Goal: Task Accomplishment & Management: Manage account settings

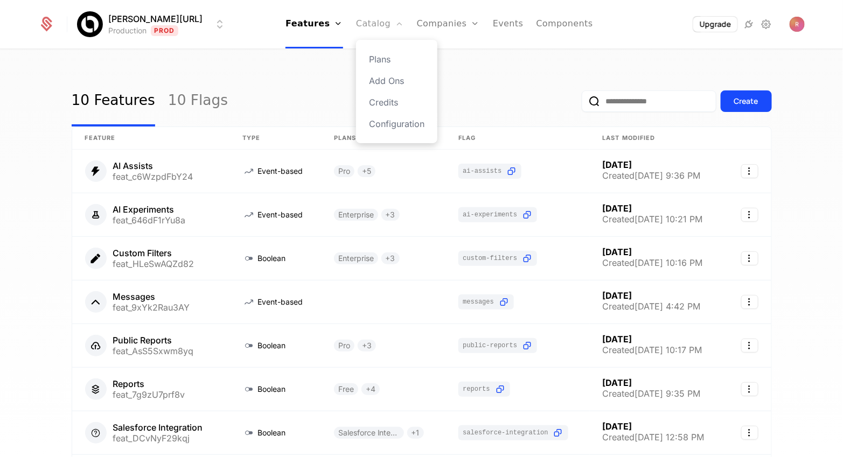
click at [361, 22] on link "Catalog" at bounding box center [380, 24] width 48 height 48
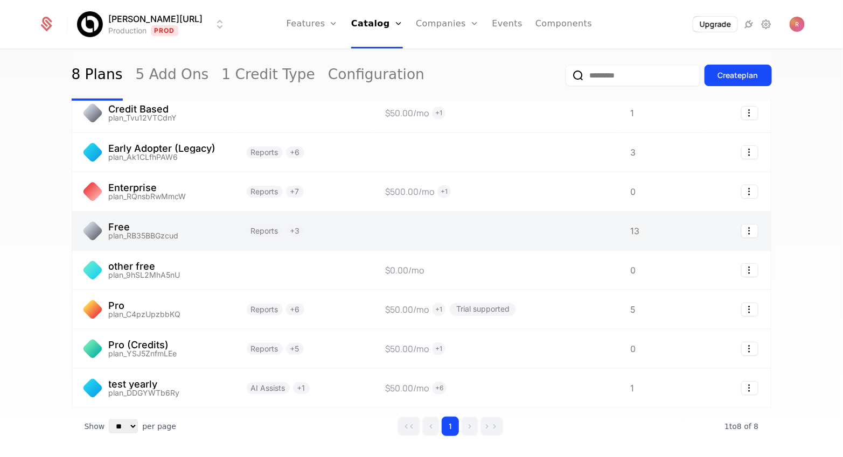
scroll to position [94, 0]
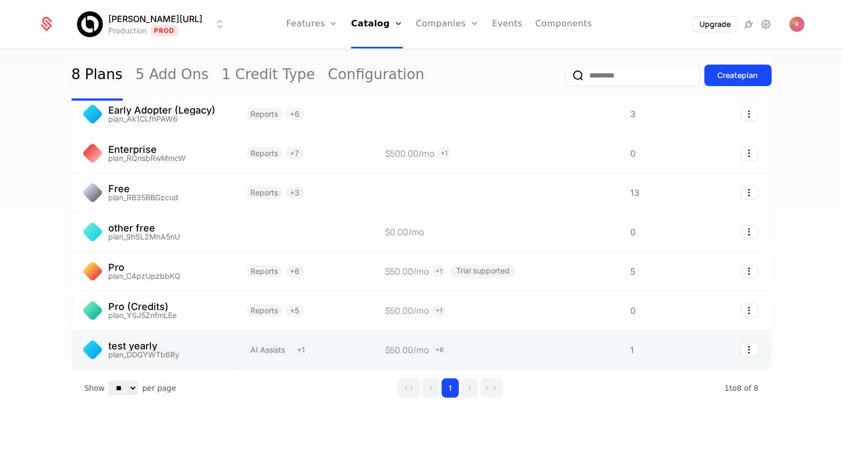
click at [171, 350] on link at bounding box center [153, 350] width 162 height 39
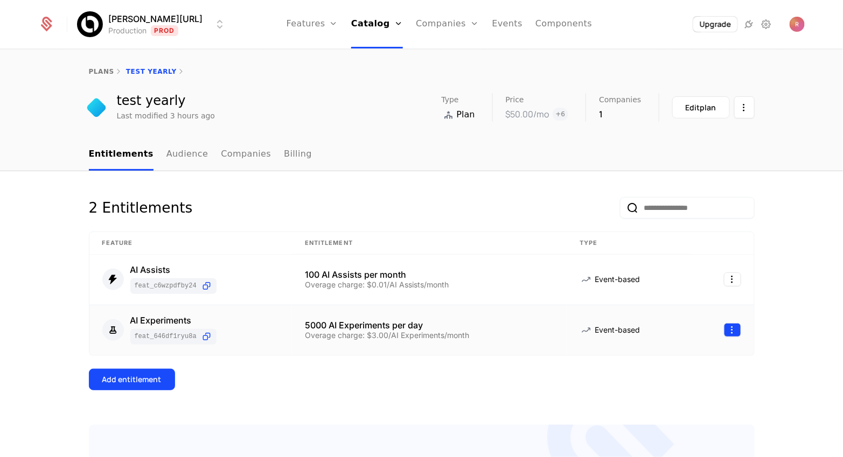
click at [734, 327] on html "[PERSON_NAME] Production Prod Features Features Flags Catalog Plans Add Ons Cre…" at bounding box center [421, 228] width 843 height 457
click at [677, 354] on div "Delete" at bounding box center [667, 356] width 40 height 15
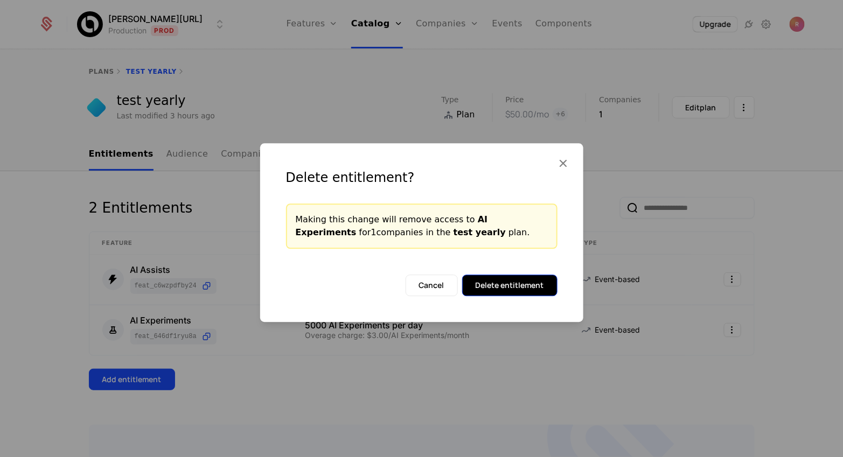
click at [549, 286] on button "Delete entitlement" at bounding box center [509, 286] width 95 height 22
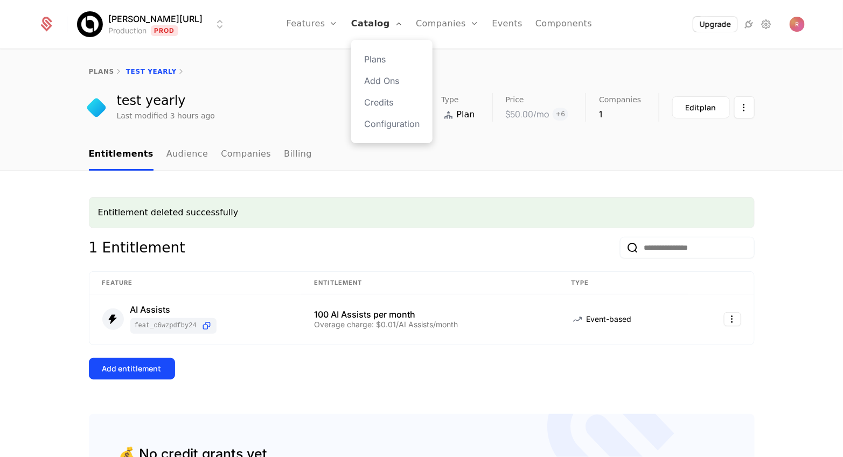
click at [357, 13] on link "Catalog" at bounding box center [377, 24] width 52 height 48
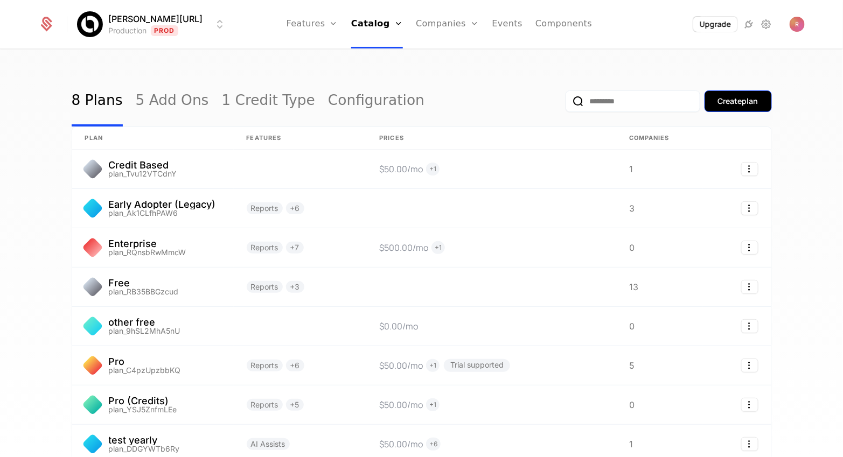
click at [740, 97] on div "Create plan" at bounding box center [738, 101] width 40 height 11
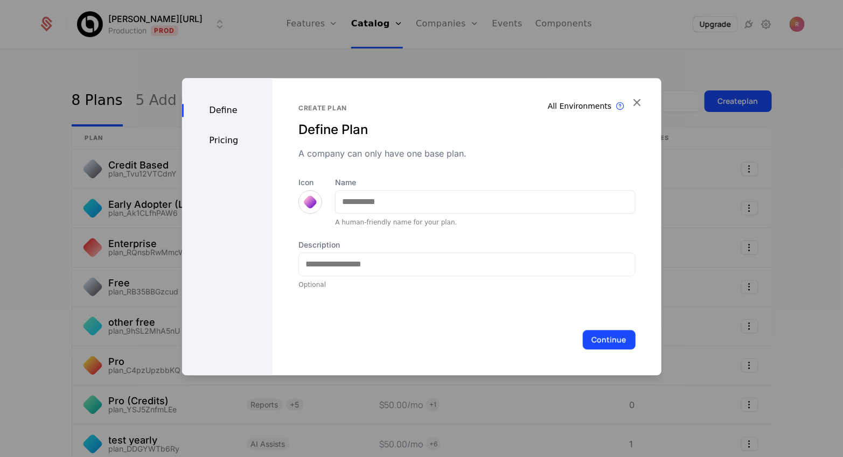
click at [438, 189] on div "Name A human-friendly name for your plan." at bounding box center [485, 202] width 300 height 50
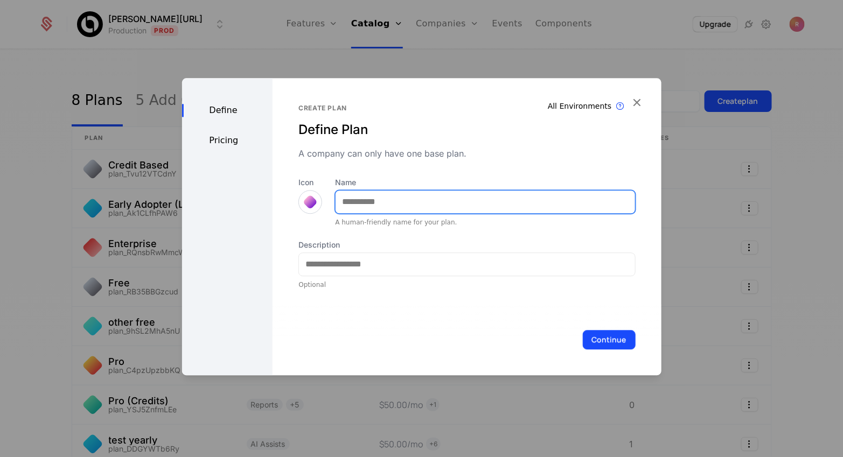
click at [421, 207] on input "Name" at bounding box center [485, 202] width 299 height 23
type input "**********"
click at [583, 330] on button "Continue" at bounding box center [609, 339] width 53 height 19
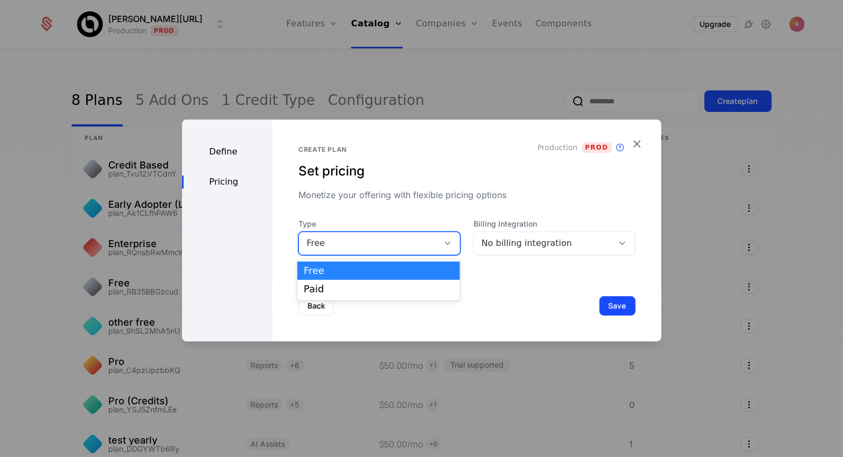
click at [345, 242] on div "Free" at bounding box center [369, 243] width 124 height 13
click at [338, 285] on div "Paid" at bounding box center [379, 290] width 150 height 10
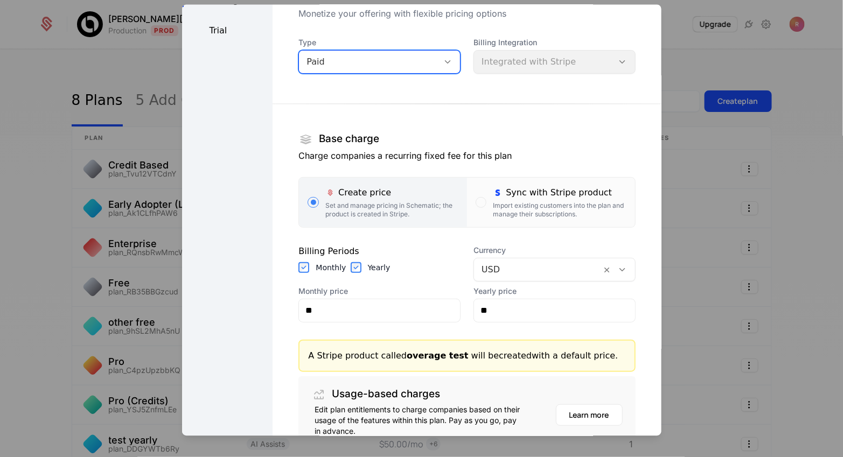
scroll to position [165, 0]
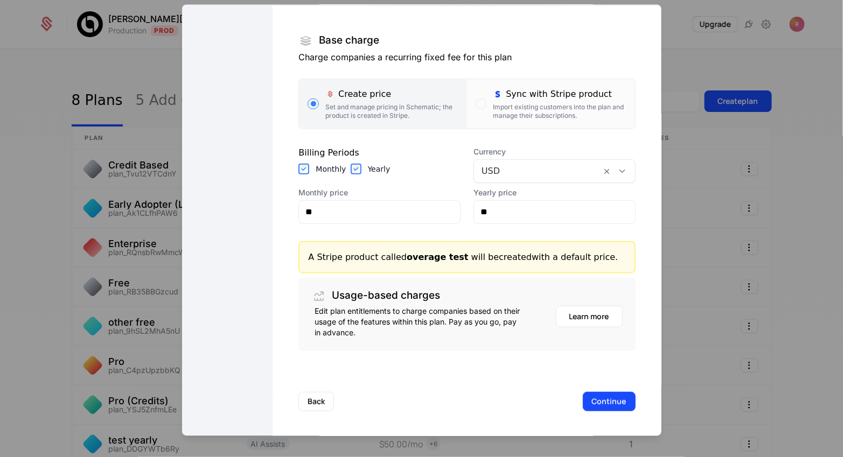
drag, startPoint x: 362, startPoint y: 154, endPoint x: 358, endPoint y: 162, distance: 8.7
click at [362, 155] on div "Billing Periods" at bounding box center [380, 152] width 162 height 13
click at [355, 200] on input "**" at bounding box center [379, 211] width 161 height 23
type input "**"
click at [602, 397] on button "Continue" at bounding box center [609, 401] width 53 height 19
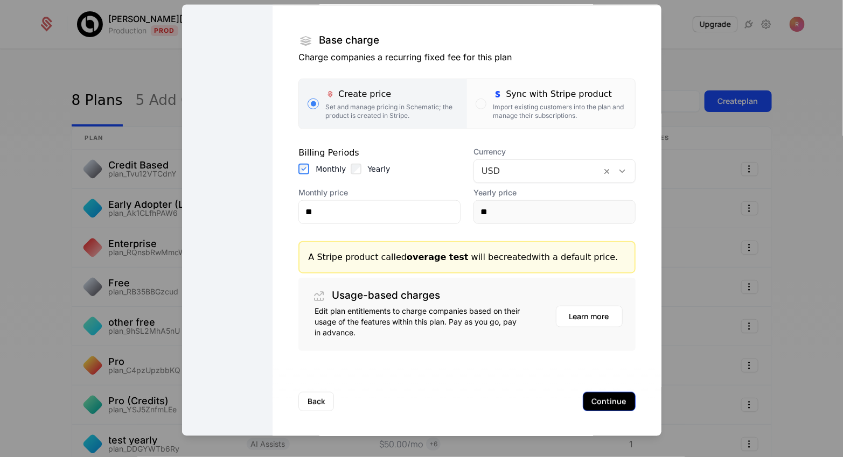
scroll to position [0, 0]
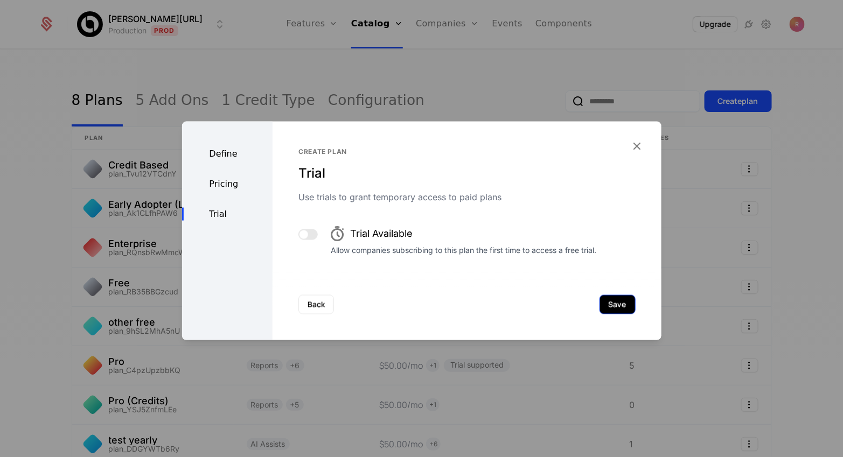
click at [614, 300] on button "Save" at bounding box center [618, 304] width 36 height 19
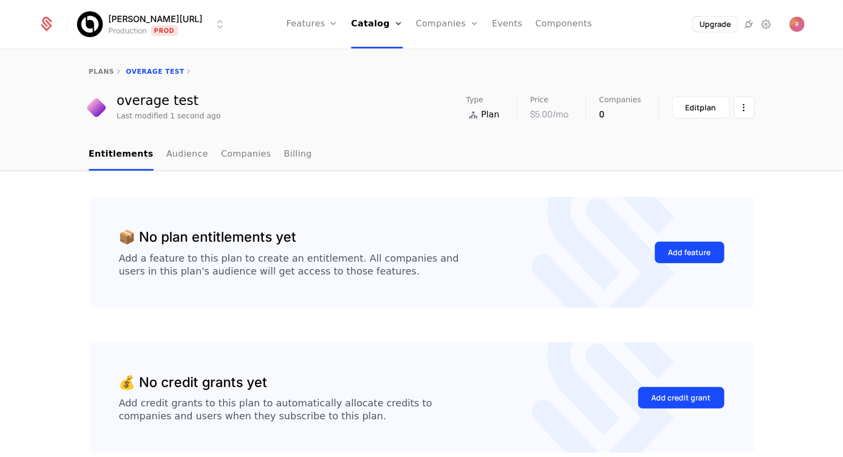
scroll to position [56, 0]
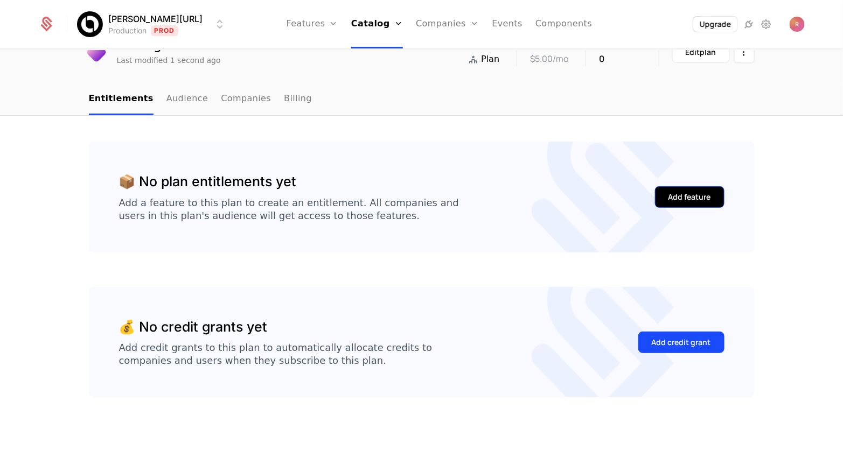
click at [706, 190] on button "Add feature" at bounding box center [690, 197] width 70 height 22
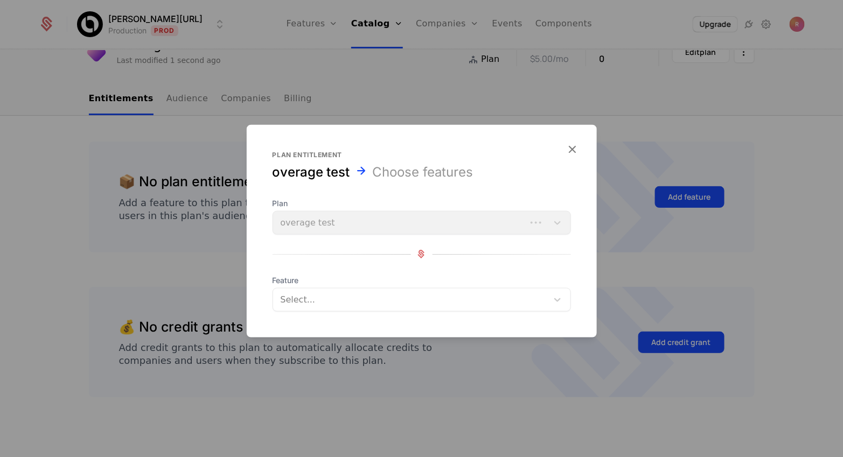
click at [378, 290] on div "Select..." at bounding box center [410, 299] width 275 height 19
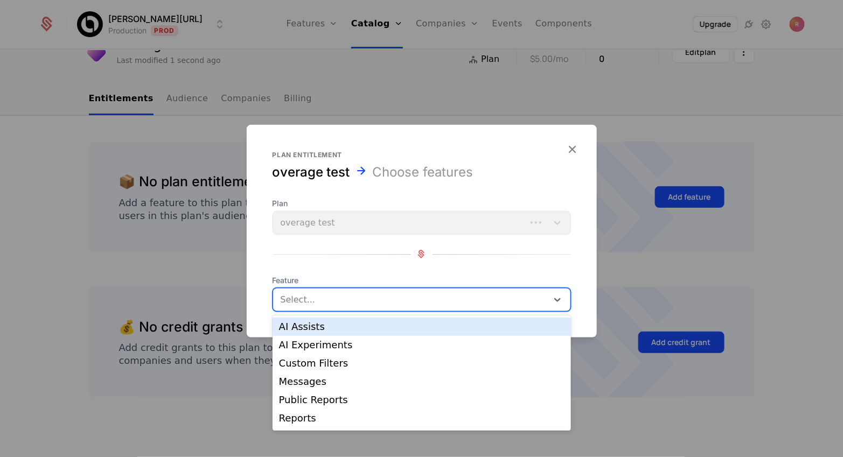
click at [355, 329] on div "AI Assists" at bounding box center [422, 327] width 286 height 10
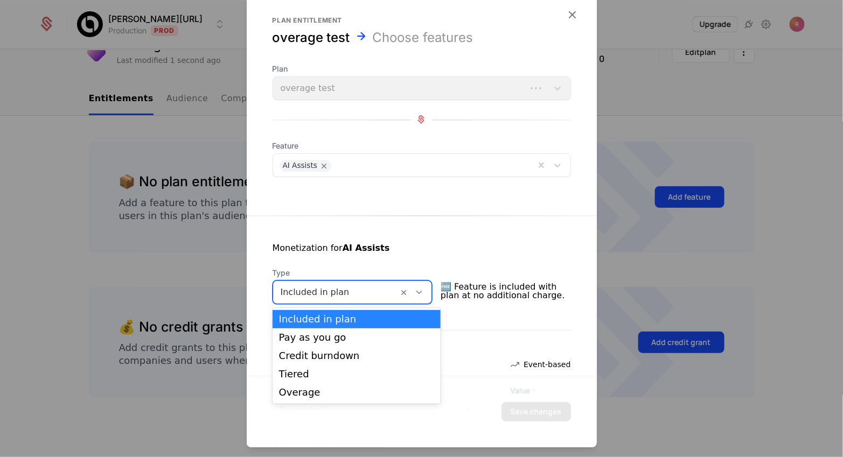
click at [341, 297] on div at bounding box center [336, 292] width 110 height 15
click at [312, 390] on div "Overage" at bounding box center [356, 393] width 155 height 10
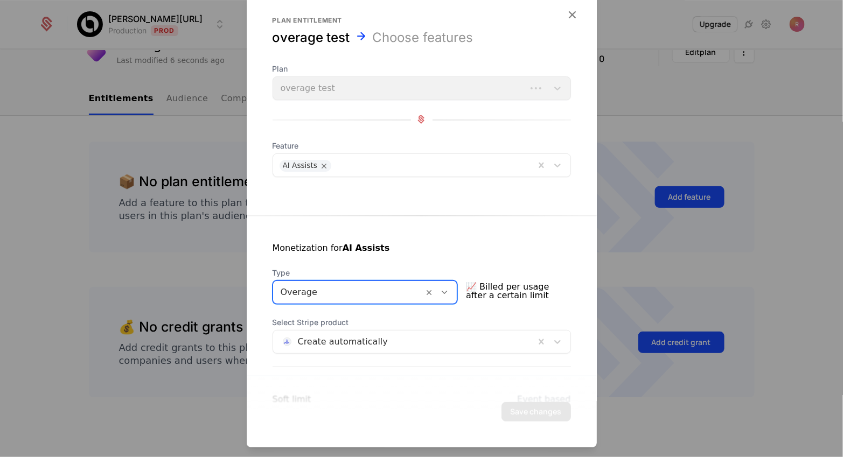
scroll to position [270, 0]
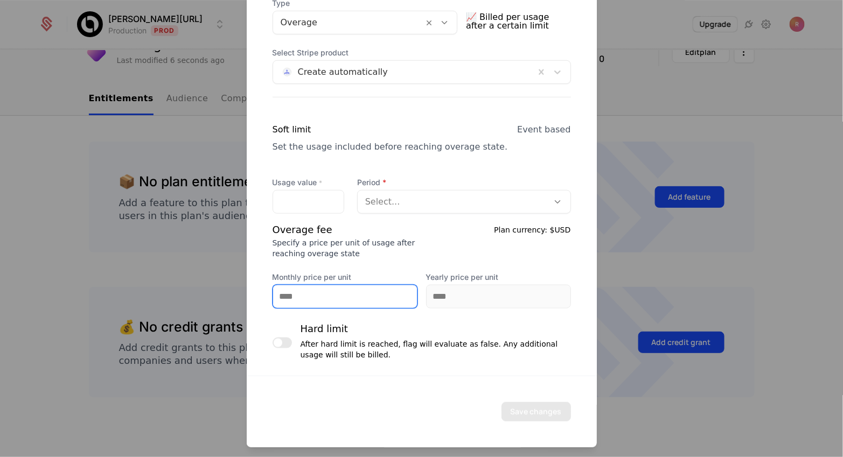
click at [311, 301] on input "Monthly price per unit" at bounding box center [345, 297] width 144 height 23
type input "**"
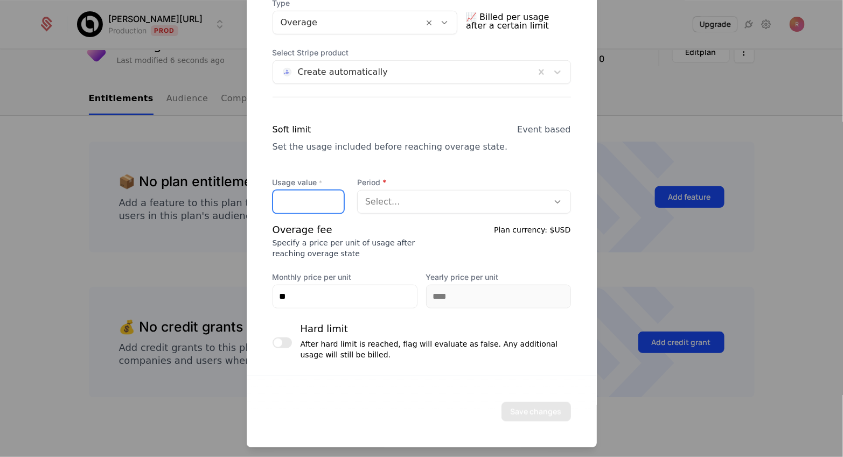
click at [313, 199] on input "Usage value *" at bounding box center [308, 202] width 71 height 23
type input "**"
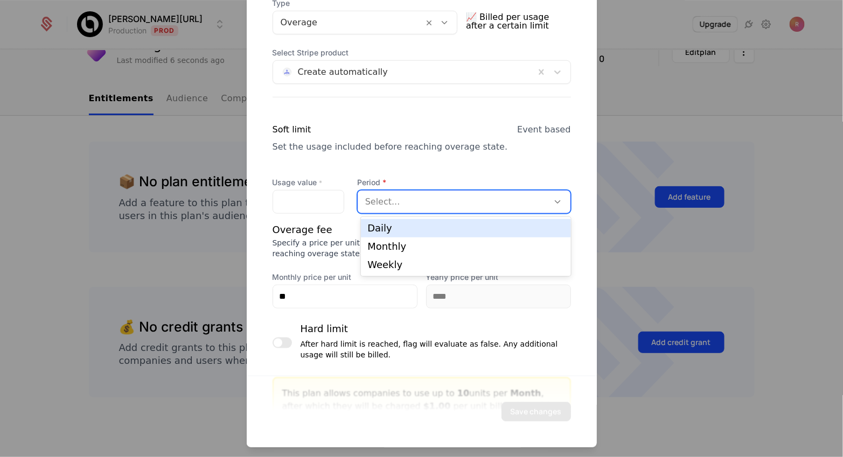
click at [384, 195] on div at bounding box center [453, 202] width 176 height 15
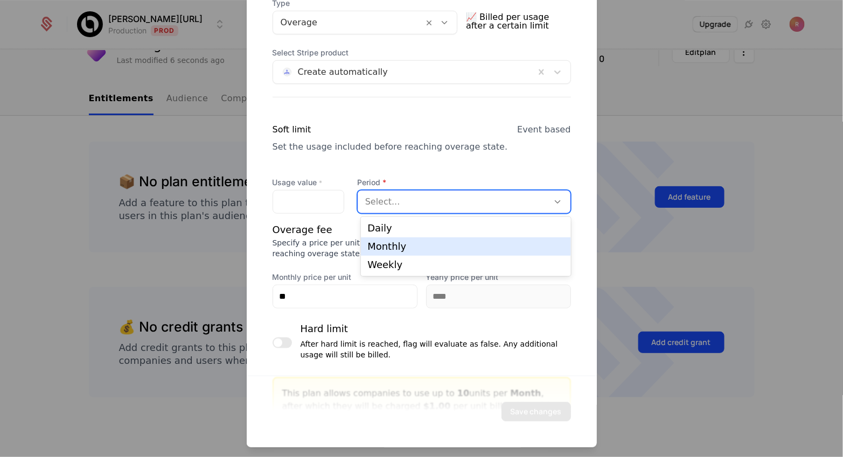
click at [379, 238] on div "Monthly" at bounding box center [466, 247] width 210 height 18
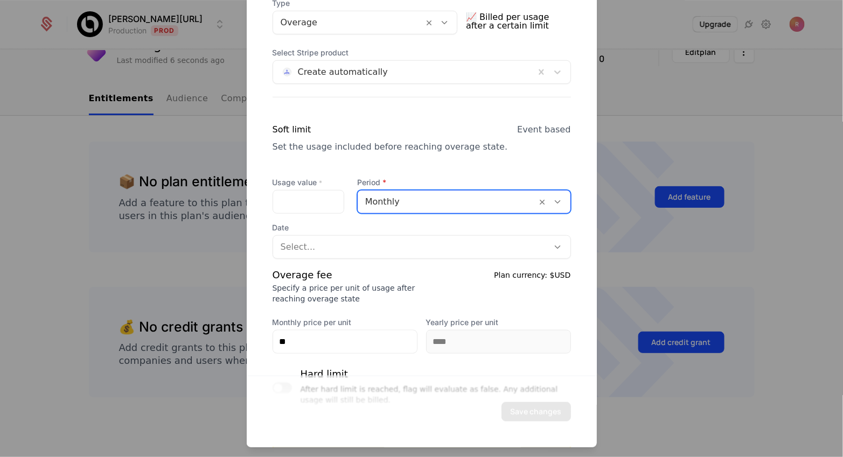
click at [379, 240] on div at bounding box center [411, 247] width 261 height 15
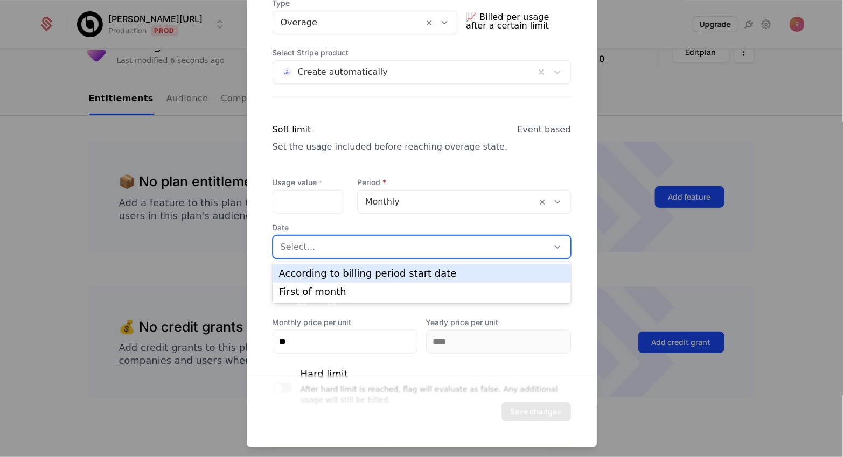
click at [378, 270] on div "According to billing period start date" at bounding box center [422, 274] width 286 height 10
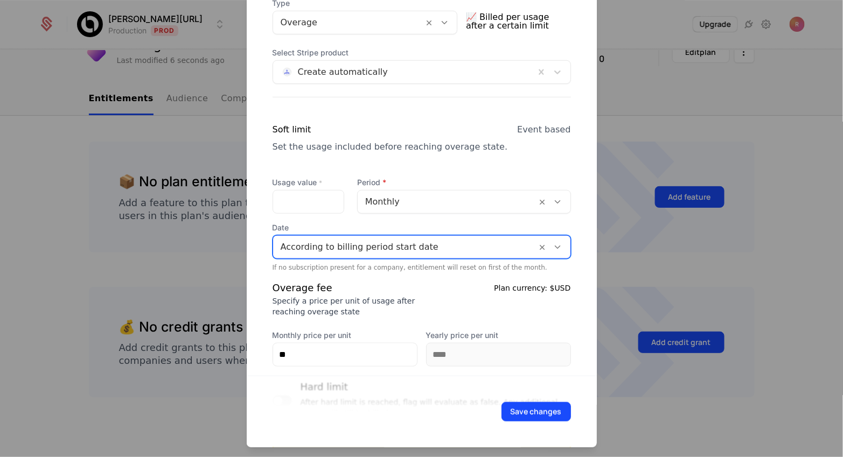
scroll to position [386, 0]
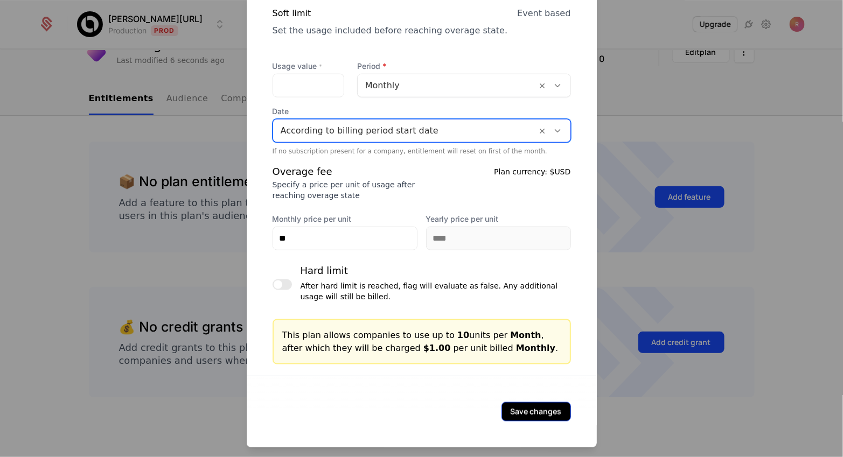
click at [514, 407] on button "Save changes" at bounding box center [537, 412] width 70 height 19
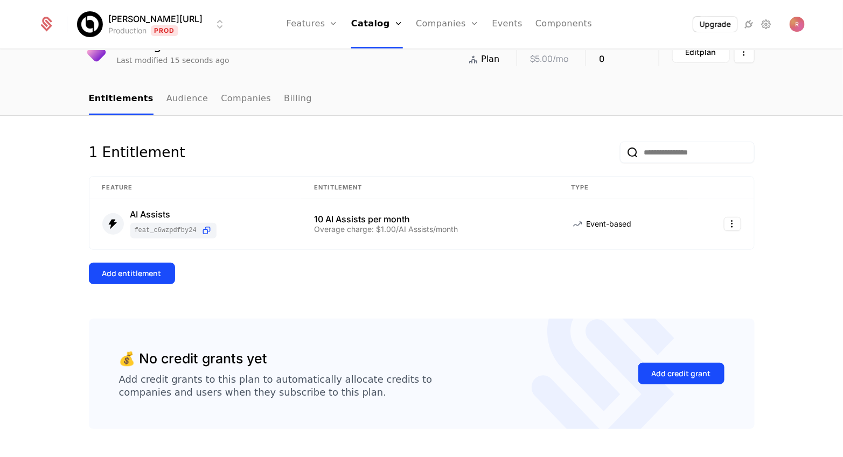
scroll to position [0, 0]
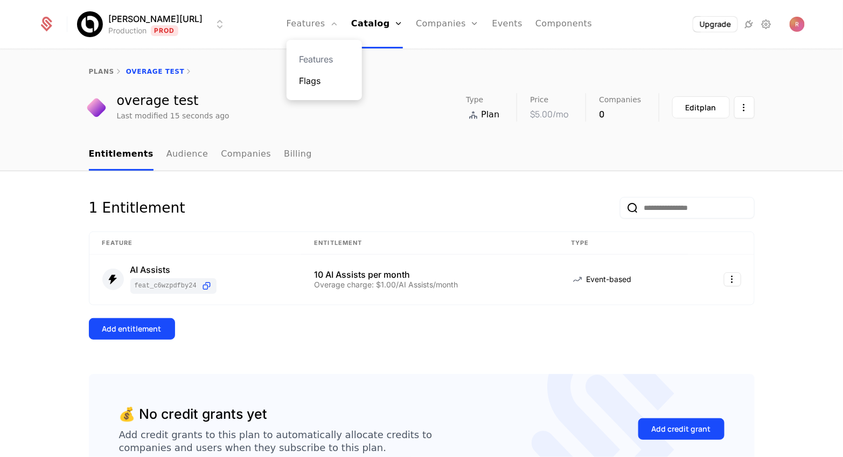
click at [300, 78] on link "Flags" at bounding box center [325, 80] width 50 height 13
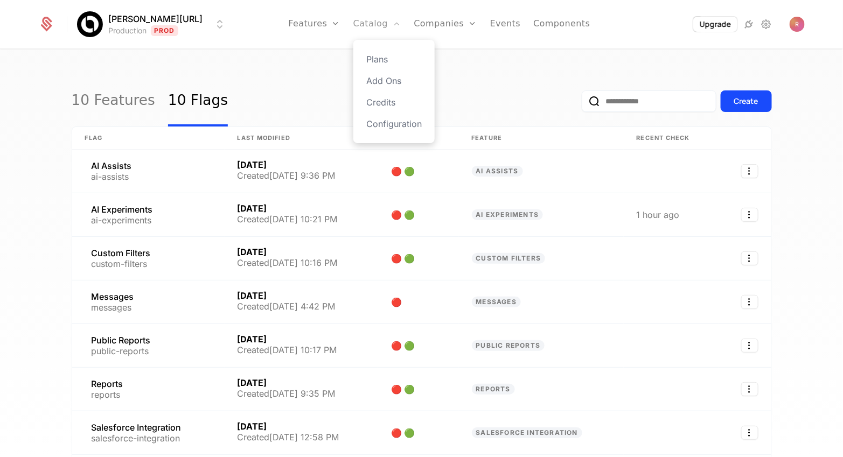
click at [367, 32] on link "Catalog" at bounding box center [377, 24] width 48 height 48
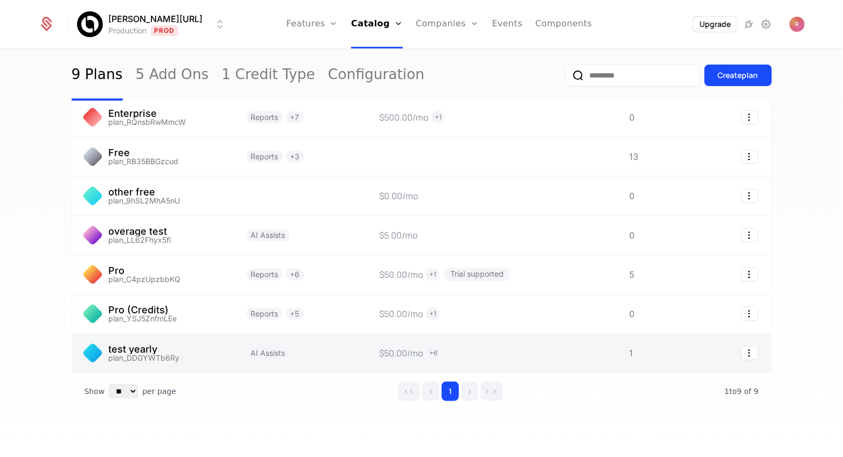
scroll to position [133, 0]
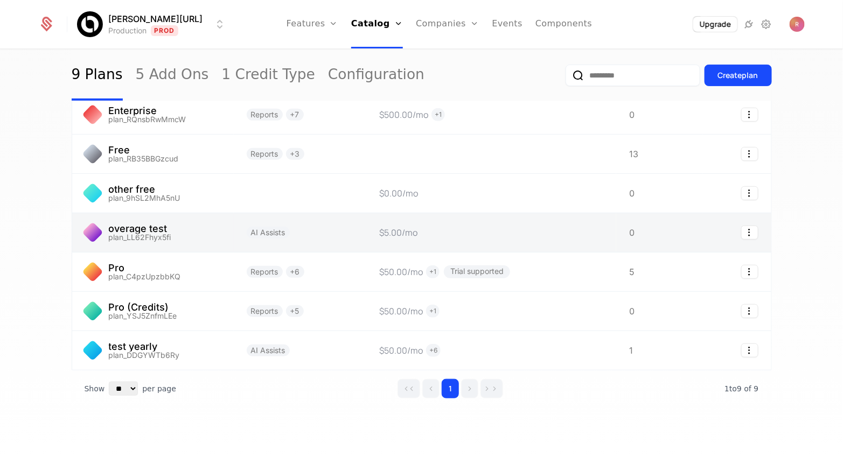
click at [172, 245] on link at bounding box center [153, 232] width 162 height 39
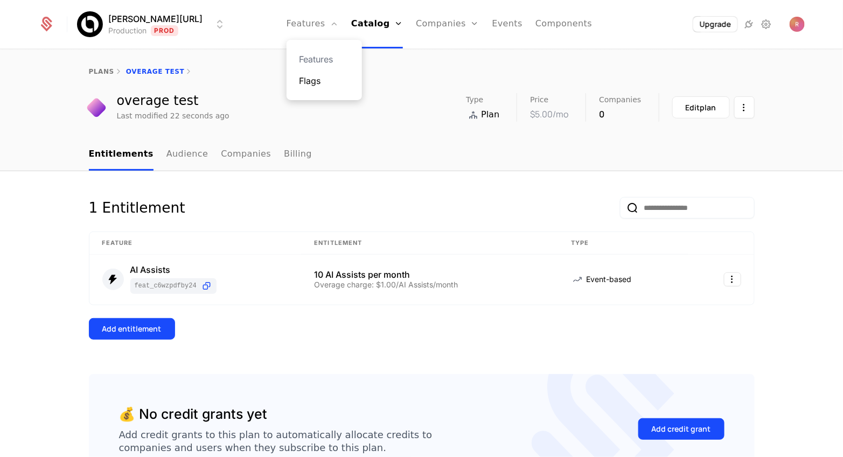
click at [302, 85] on link "Flags" at bounding box center [325, 80] width 50 height 13
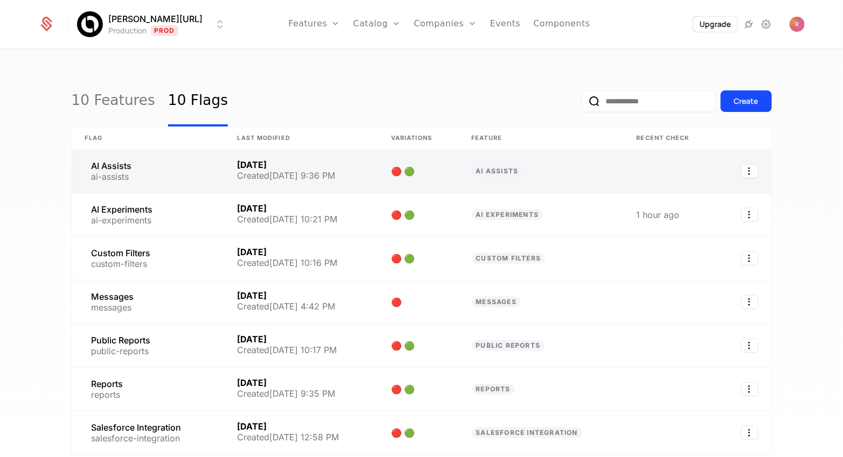
click at [131, 167] on link at bounding box center [148, 171] width 152 height 43
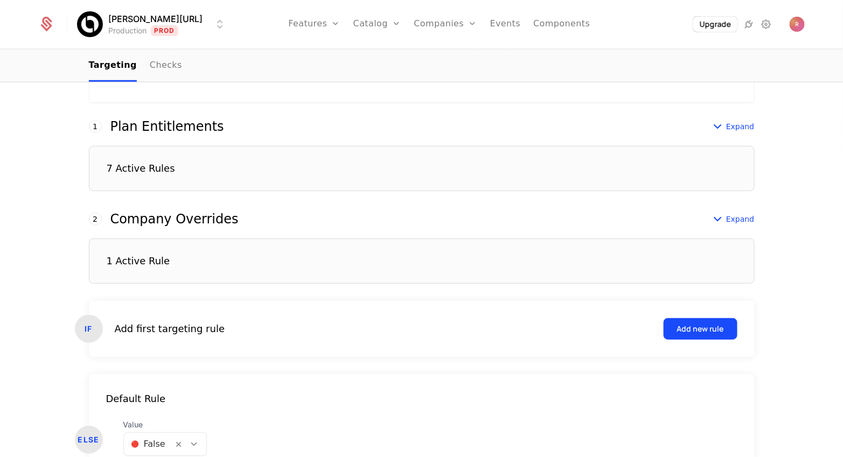
click at [206, 176] on div "7 Active Rules" at bounding box center [422, 168] width 666 height 45
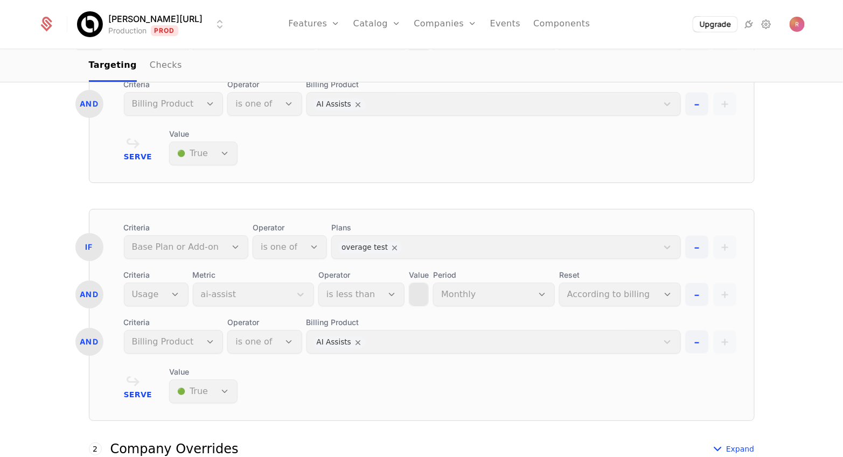
scroll to position [1349, 0]
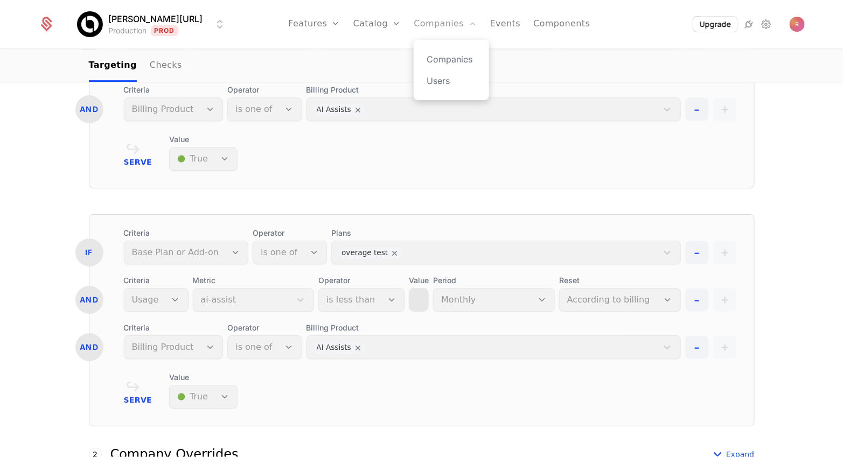
click at [414, 22] on link "Companies" at bounding box center [445, 24] width 63 height 48
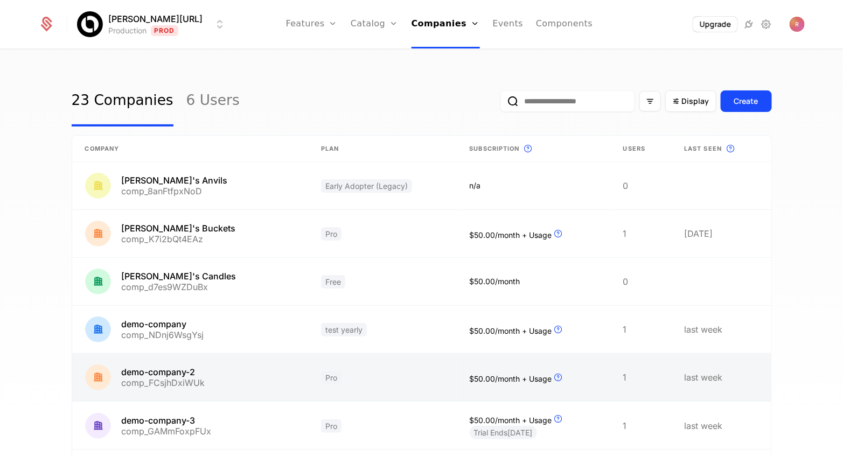
click at [364, 371] on link at bounding box center [382, 377] width 148 height 47
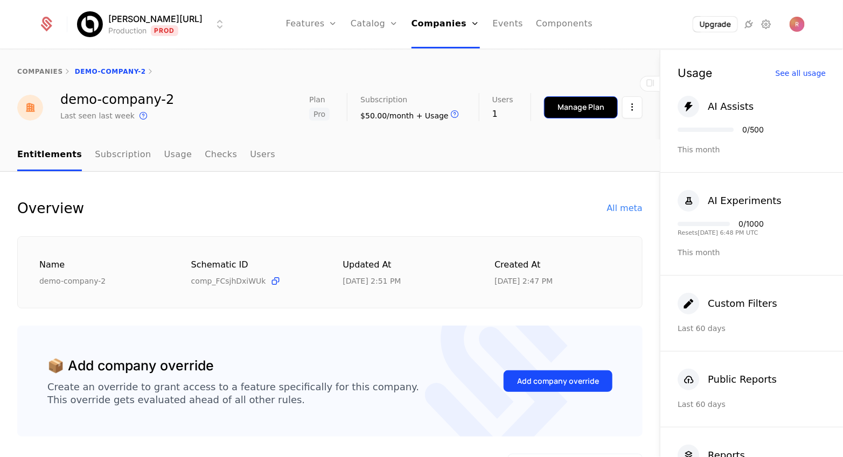
click at [601, 112] on div "Manage Plan" at bounding box center [581, 107] width 47 height 11
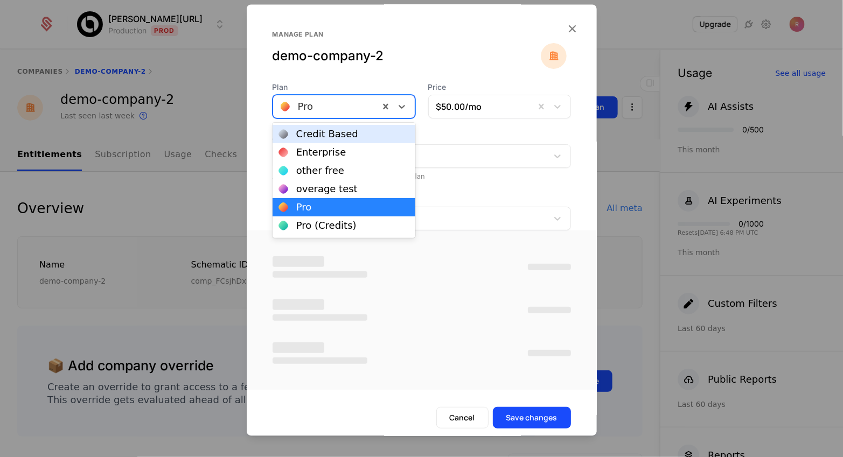
click at [369, 114] on div "Pro" at bounding box center [326, 106] width 106 height 19
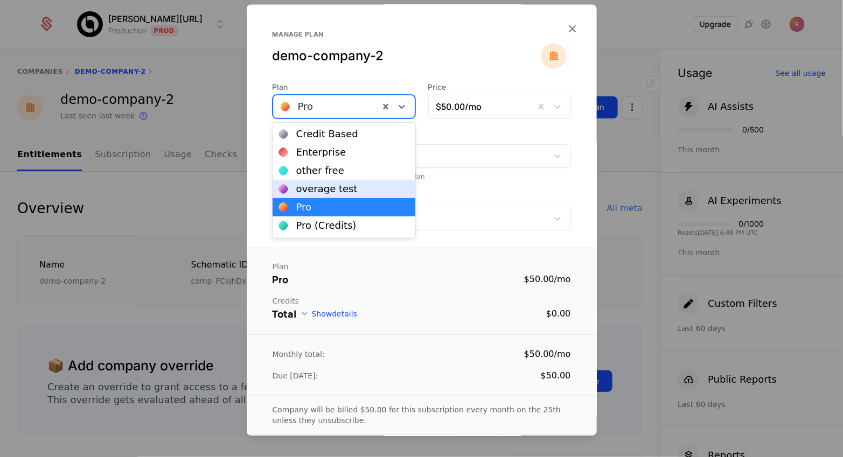
click at [339, 191] on div "overage test" at bounding box center [326, 189] width 61 height 10
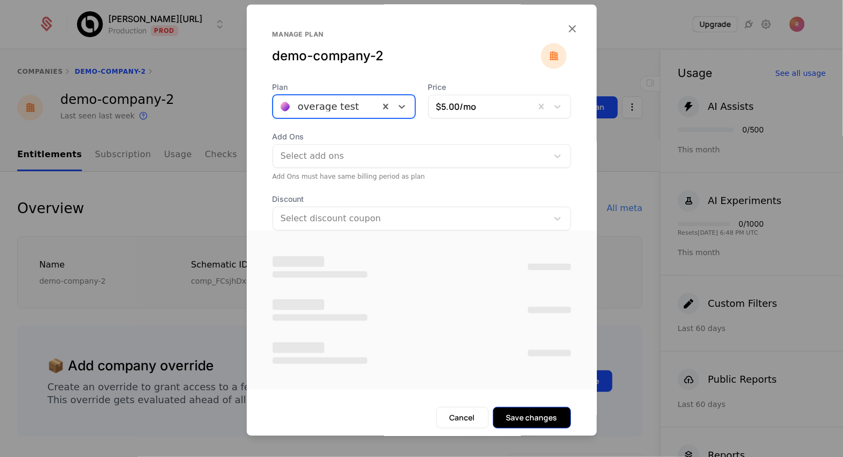
click at [543, 422] on button "Save changes" at bounding box center [532, 418] width 78 height 22
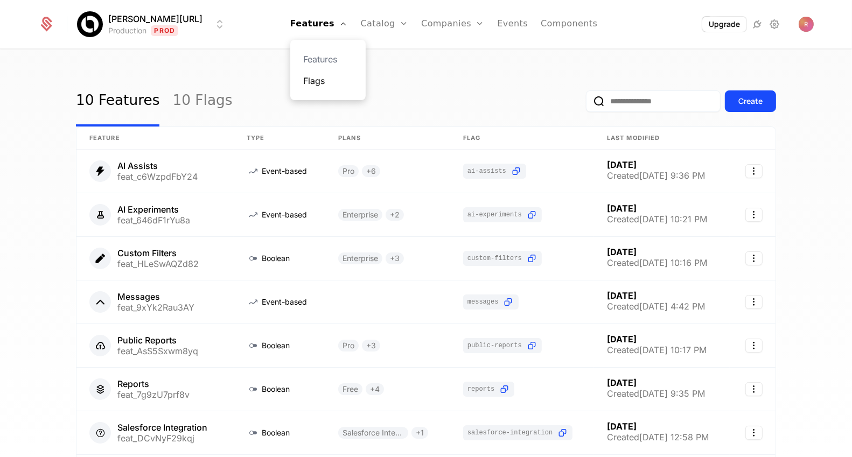
click at [310, 77] on link "Flags" at bounding box center [328, 80] width 50 height 13
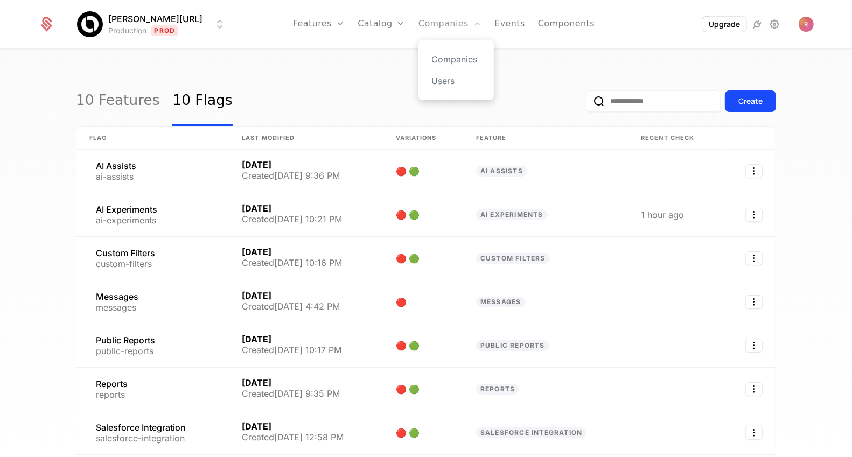
click at [426, 24] on link "Companies" at bounding box center [450, 24] width 63 height 48
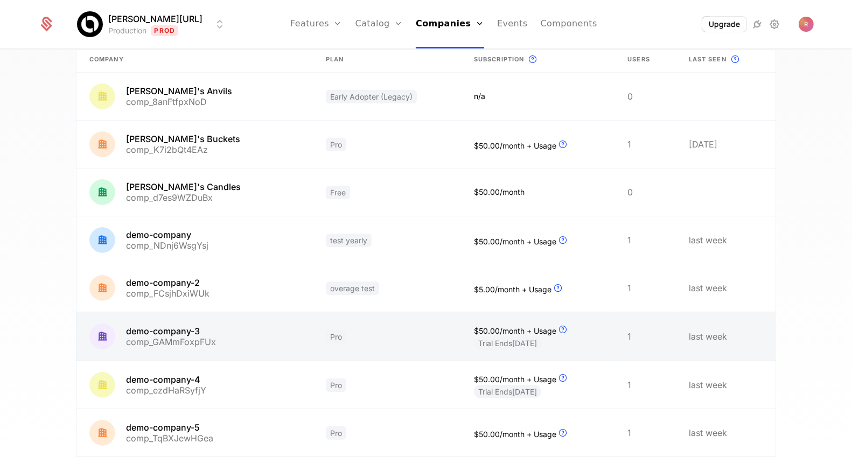
scroll to position [123, 0]
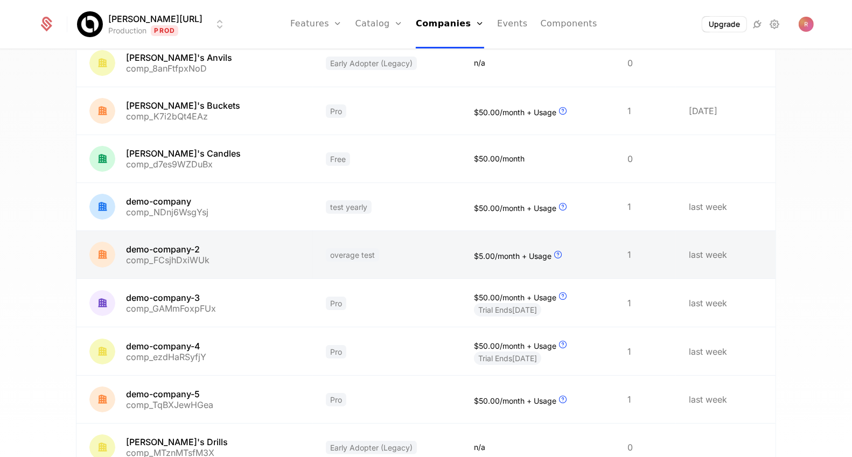
click at [386, 258] on link at bounding box center [387, 254] width 148 height 47
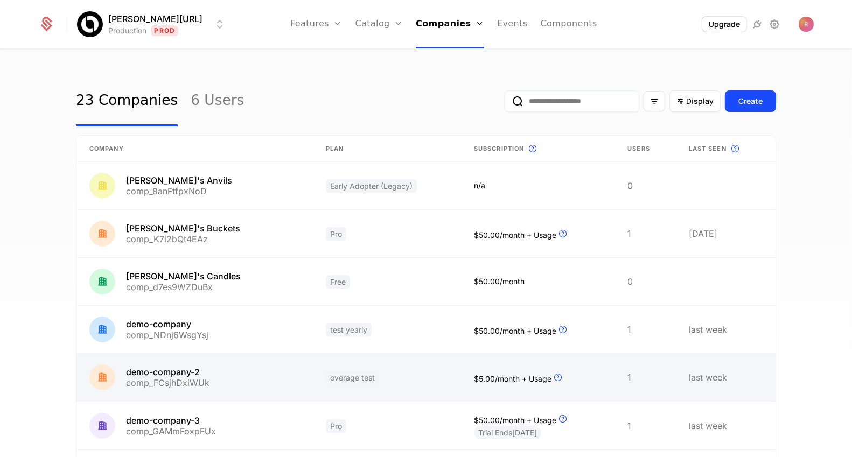
click at [214, 375] on link at bounding box center [195, 377] width 237 height 47
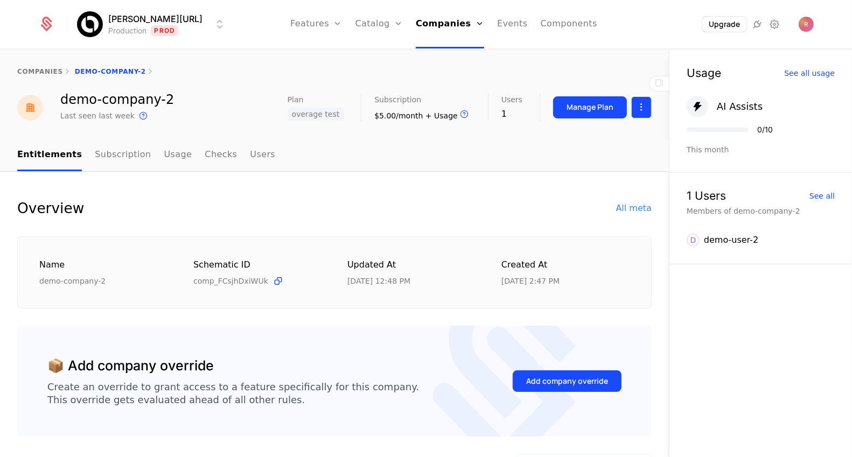
click at [640, 103] on html "Billy.ai Production Prod Features Features Flags Catalog Plans Add Ons Credits …" at bounding box center [426, 228] width 852 height 457
click at [601, 136] on div "Edit company" at bounding box center [590, 138] width 67 height 15
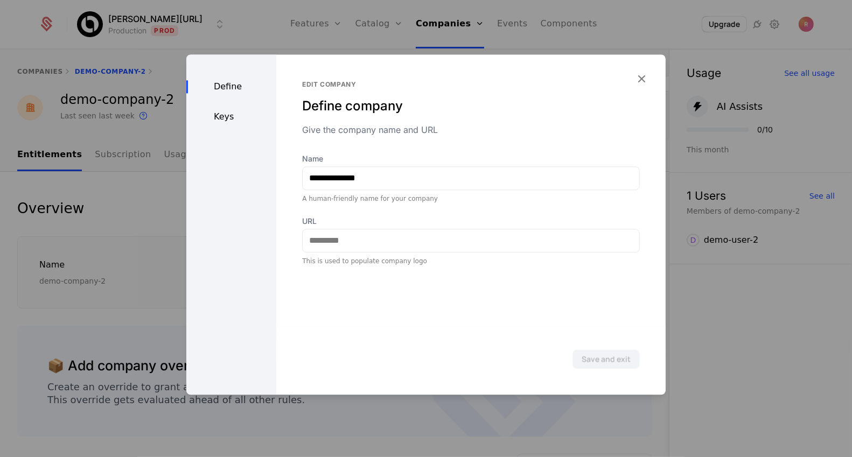
click at [213, 106] on div "Define Keys" at bounding box center [231, 224] width 90 height 341
click at [213, 112] on div "Keys" at bounding box center [231, 116] width 90 height 13
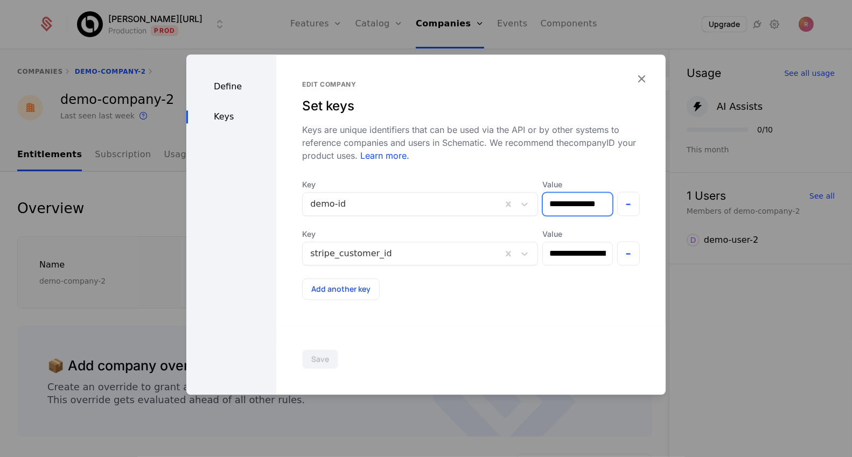
click at [563, 200] on input "**********" at bounding box center [577, 204] width 69 height 23
